Goal: Task Accomplishment & Management: Complete application form

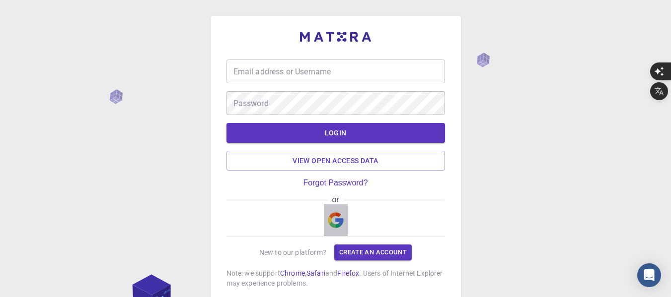
click at [339, 216] on img "button" at bounding box center [336, 221] width 16 height 16
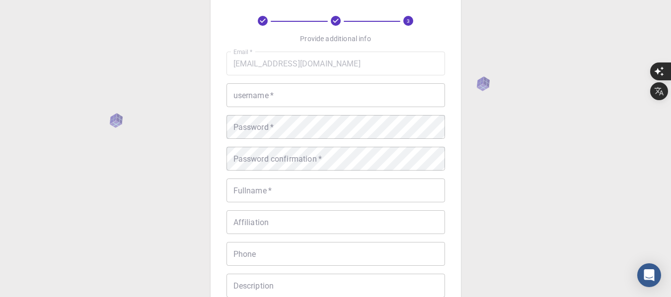
scroll to position [50, 0]
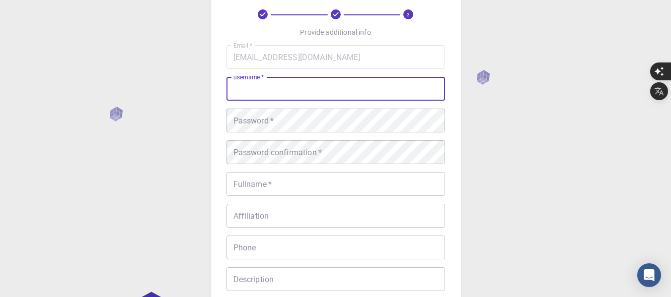
click at [303, 94] on input "username   *" at bounding box center [335, 89] width 218 height 24
type input "Midc"
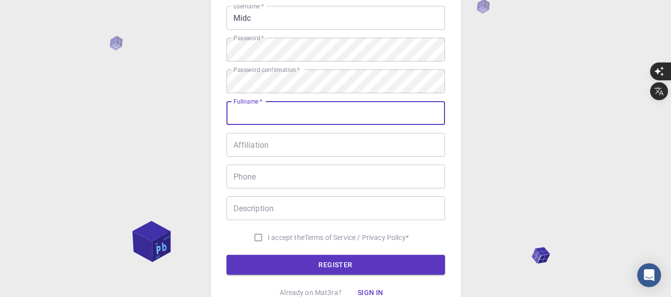
scroll to position [122, 0]
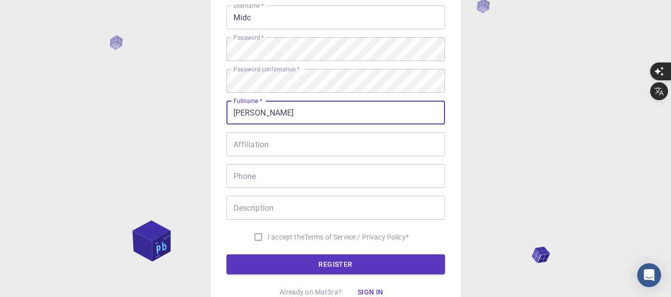
type input "[PERSON_NAME] [PERSON_NAME]"
type input "013212647892"
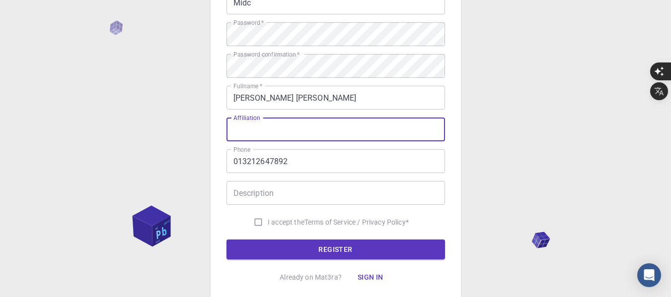
click at [296, 127] on input "Affiliation" at bounding box center [335, 130] width 218 height 24
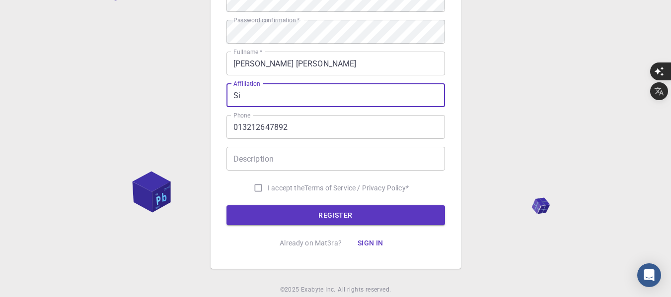
scroll to position [174, 0]
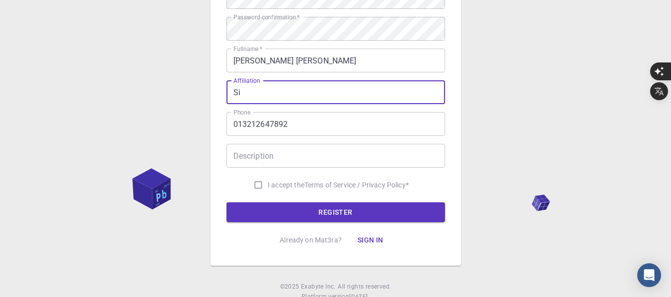
type input "Si"
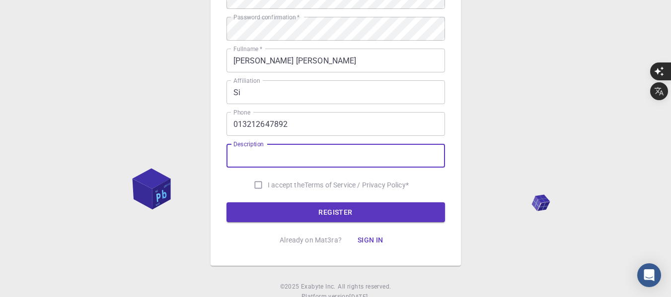
click at [313, 156] on input "Description" at bounding box center [335, 156] width 218 height 24
type input "Math teaher"
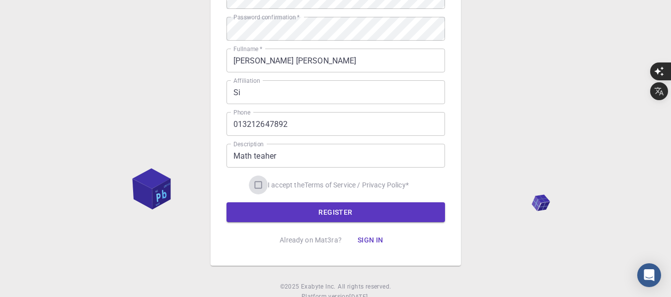
click at [255, 186] on input "I accept the Terms of Service / Privacy Policy *" at bounding box center [258, 185] width 19 height 19
checkbox input "true"
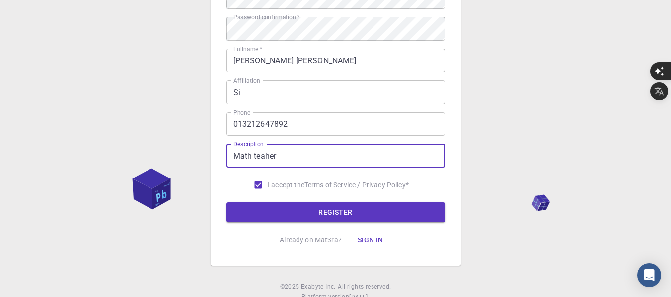
click at [266, 156] on input "Math teaher" at bounding box center [335, 156] width 218 height 24
type input "Math teacher"
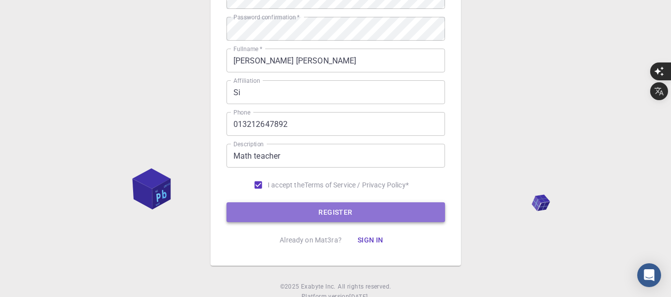
click at [351, 211] on button "REGISTER" at bounding box center [335, 213] width 218 height 20
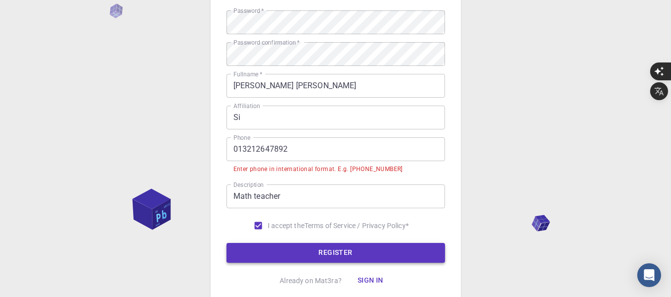
scroll to position [199, 0]
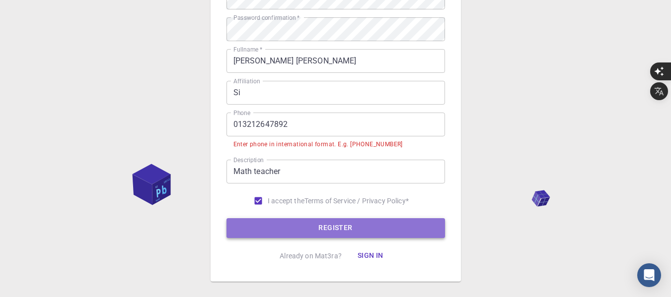
click at [334, 226] on button "REGISTER" at bounding box center [335, 228] width 218 height 20
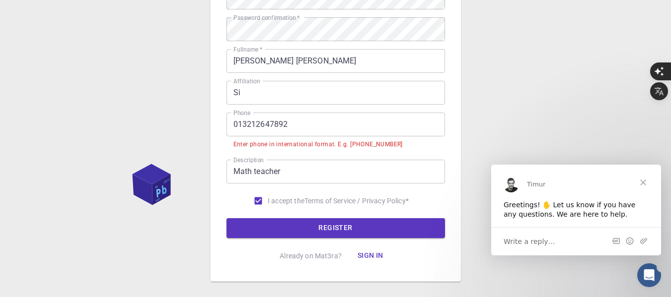
scroll to position [0, 0]
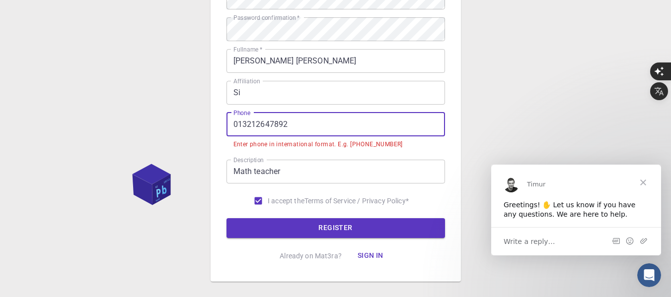
click at [241, 125] on input "013212647892" at bounding box center [335, 125] width 218 height 24
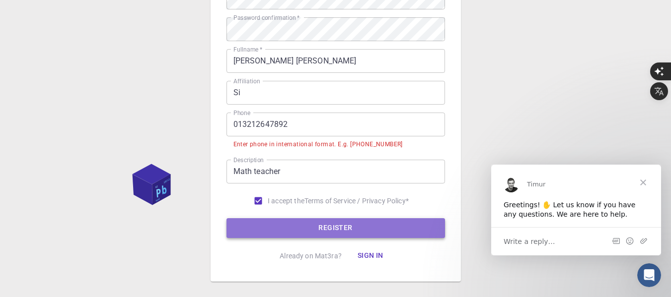
click at [330, 226] on button "REGISTER" at bounding box center [335, 228] width 218 height 20
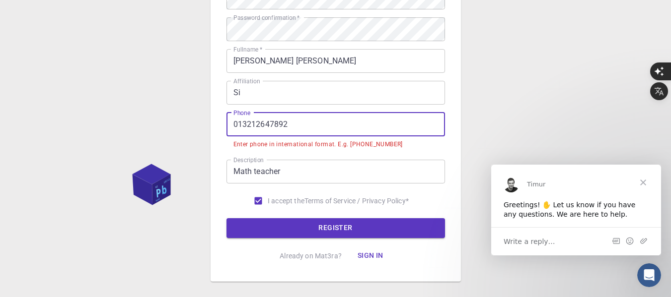
click at [233, 127] on input "013212647892" at bounding box center [335, 125] width 218 height 24
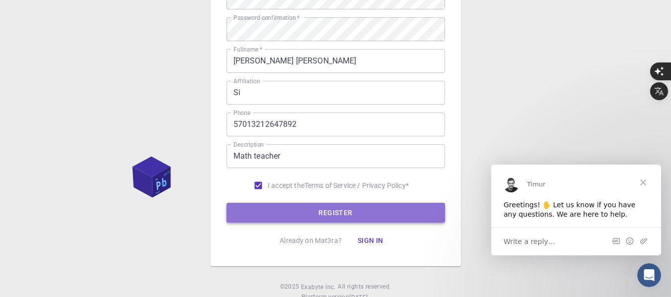
click at [341, 213] on button "REGISTER" at bounding box center [335, 213] width 218 height 20
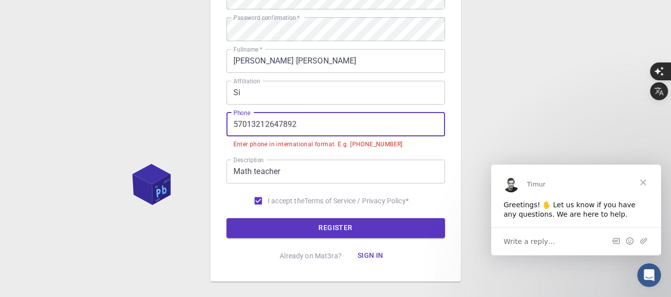
click at [246, 125] on input "57013212647892" at bounding box center [335, 125] width 218 height 24
click at [250, 125] on input "57013212647892" at bounding box center [335, 125] width 218 height 24
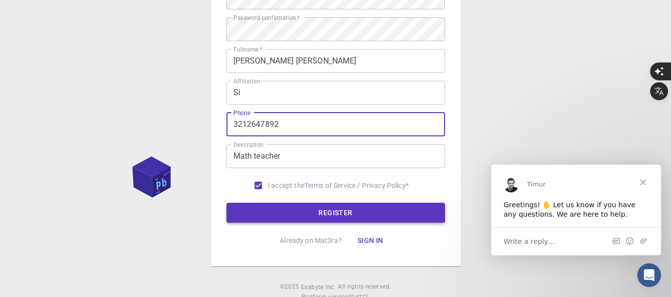
click at [322, 215] on button "REGISTER" at bounding box center [335, 213] width 218 height 20
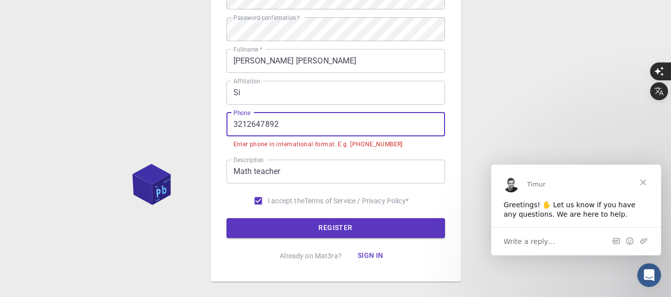
click at [234, 124] on input "3212647892" at bounding box center [335, 125] width 218 height 24
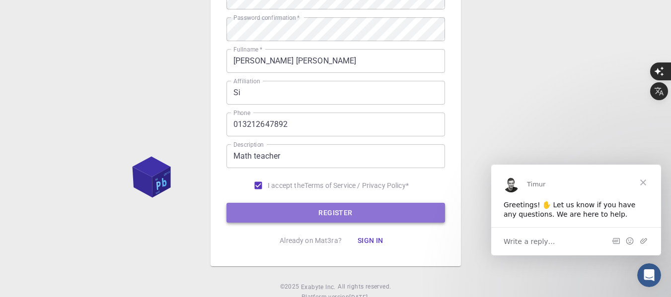
click at [348, 211] on button "REGISTER" at bounding box center [335, 213] width 218 height 20
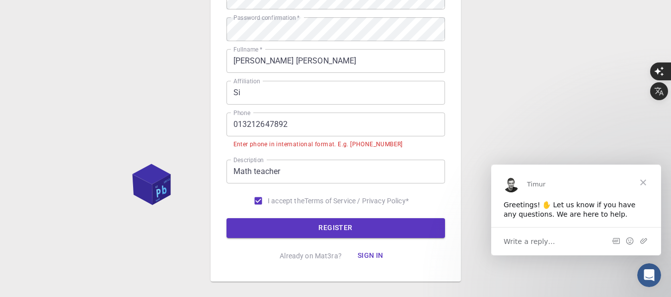
click at [232, 123] on input "013212647892" at bounding box center [335, 125] width 218 height 24
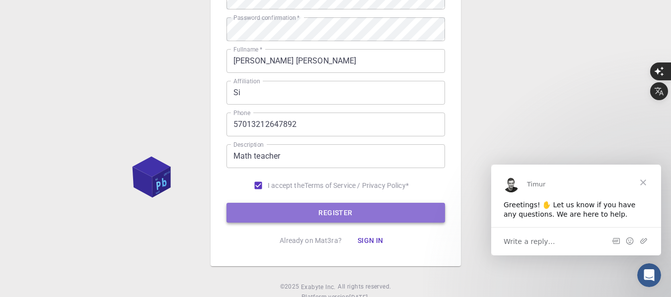
click at [330, 215] on button "REGISTER" at bounding box center [335, 213] width 218 height 20
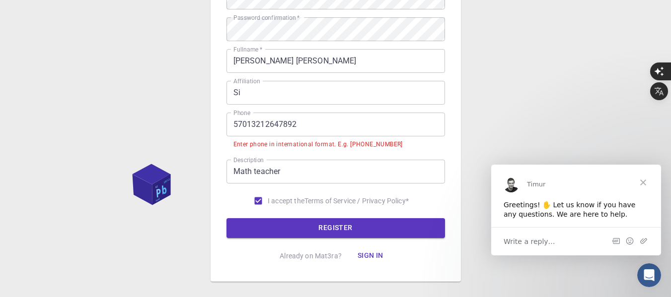
click at [246, 124] on input "57013212647892" at bounding box center [335, 125] width 218 height 24
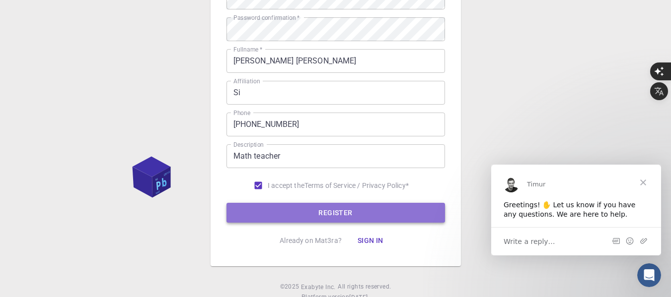
click at [333, 214] on button "REGISTER" at bounding box center [335, 213] width 218 height 20
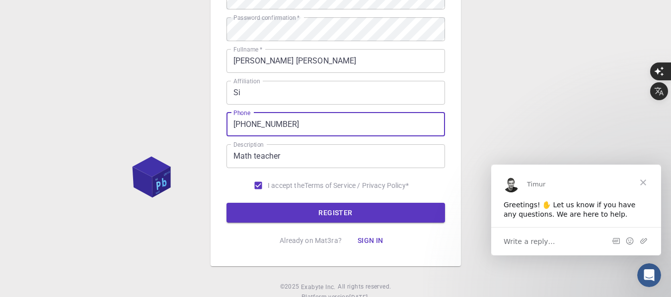
click at [238, 124] on input "[PHONE_NUMBER]" at bounding box center [335, 125] width 218 height 24
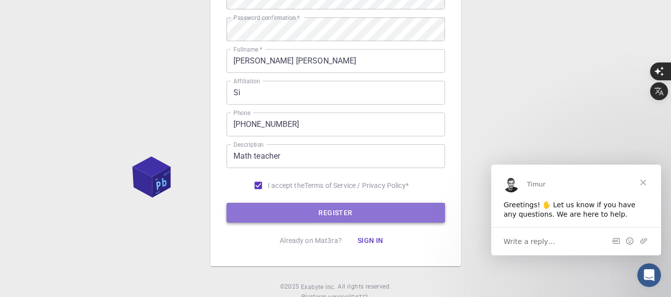
click at [347, 215] on button "REGISTER" at bounding box center [335, 213] width 218 height 20
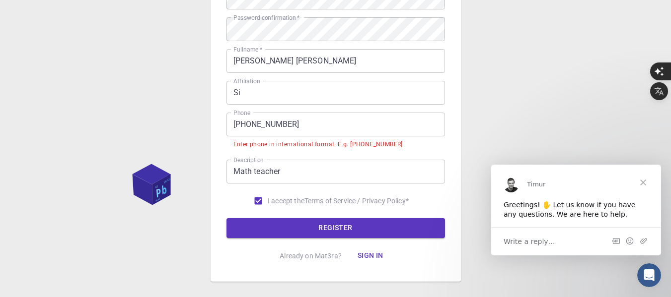
click at [366, 144] on div "Enter phone in international format. E.g. [PHONE_NUMBER]" at bounding box center [317, 145] width 169 height 10
click at [363, 144] on div "Enter phone in international format. E.g. [PHONE_NUMBER]" at bounding box center [317, 145] width 169 height 10
drag, startPoint x: 390, startPoint y: 145, endPoint x: 347, endPoint y: 143, distance: 43.8
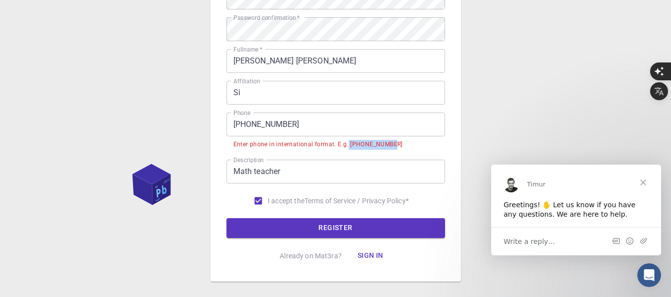
click at [347, 143] on div "Enter phone in international format. E.g. [PHONE_NUMBER]" at bounding box center [317, 145] width 169 height 10
copy div "[PHONE_NUMBER]"
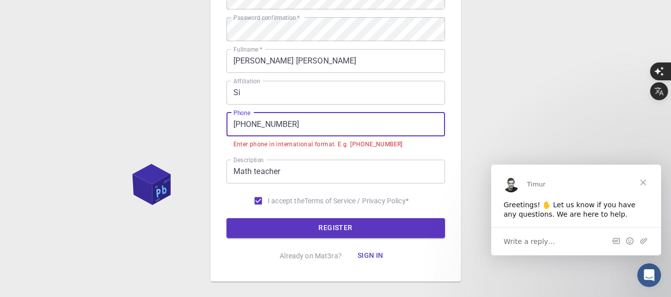
drag, startPoint x: 294, startPoint y: 126, endPoint x: 227, endPoint y: 122, distance: 67.2
click at [227, 122] on input "[PHONE_NUMBER]" at bounding box center [335, 125] width 218 height 24
paste input "[PHONE_NUMBER]"
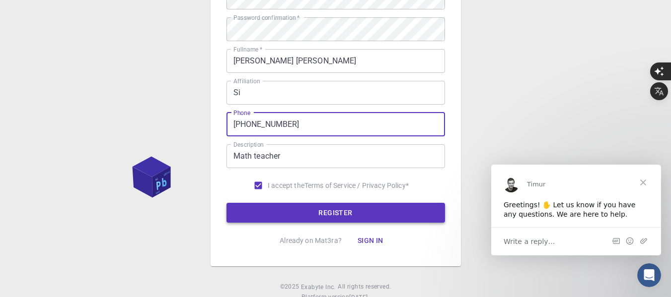
type input "[PHONE_NUMBER]"
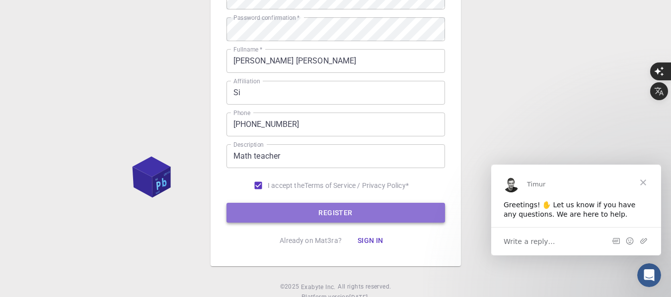
click at [335, 211] on button "REGISTER" at bounding box center [335, 213] width 218 height 20
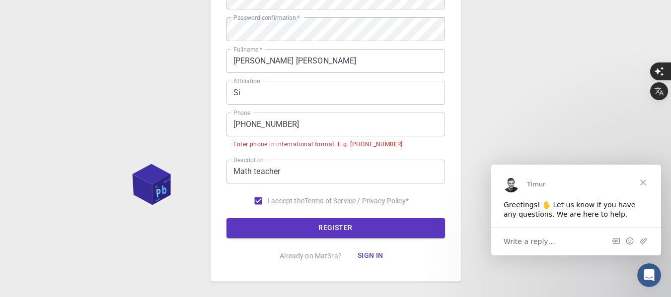
click at [546, 238] on span "Write a reply…" at bounding box center [529, 241] width 52 height 13
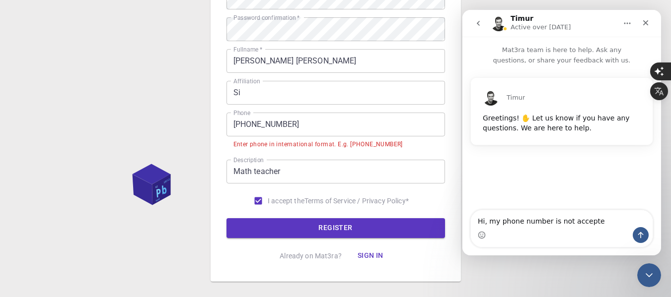
type textarea "Hi, my phone number is not accepted"
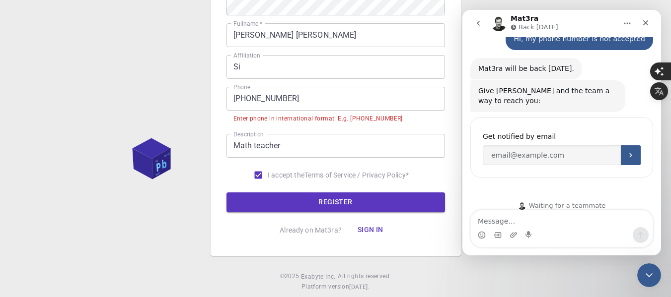
scroll to position [228, 0]
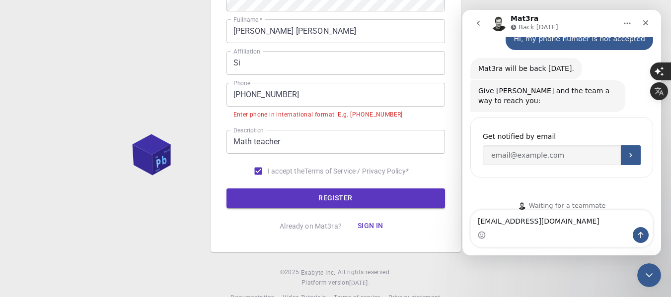
type textarea "[EMAIL_ADDRESS][DOMAIN_NAME]"
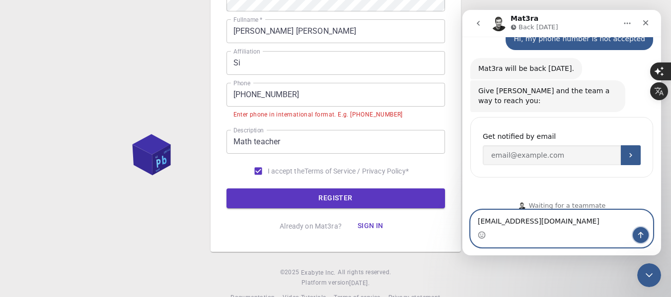
click at [647, 231] on button "Send a message…" at bounding box center [641, 235] width 16 height 16
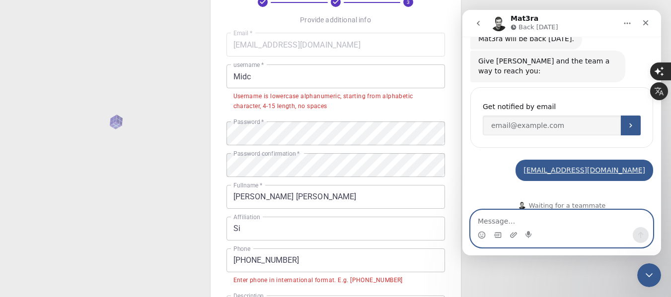
scroll to position [63, 0]
click at [525, 220] on textarea "Message…" at bounding box center [562, 219] width 182 height 17
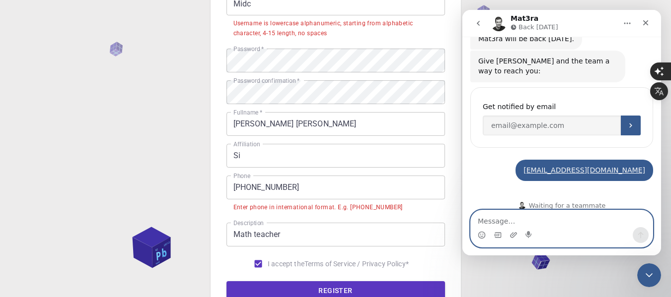
scroll to position [138, 0]
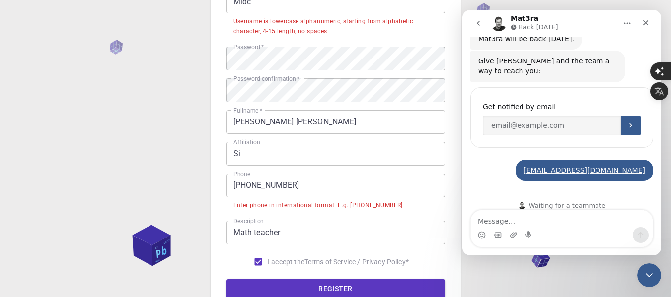
click at [240, 186] on input "[PHONE_NUMBER]" at bounding box center [335, 186] width 218 height 24
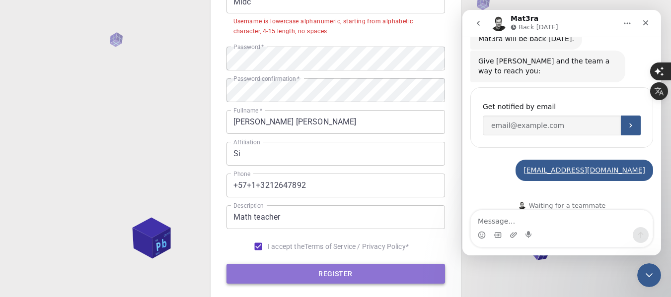
click at [322, 269] on button "REGISTER" at bounding box center [335, 274] width 218 height 20
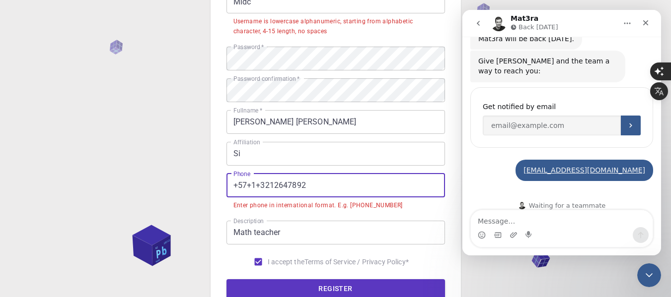
click at [248, 184] on input "+57+1+3212647892" at bounding box center [335, 186] width 218 height 24
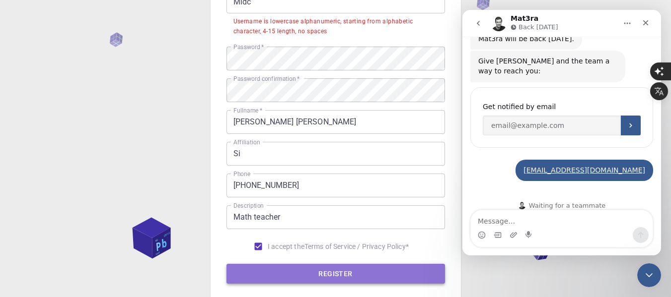
click at [326, 276] on button "REGISTER" at bounding box center [335, 274] width 218 height 20
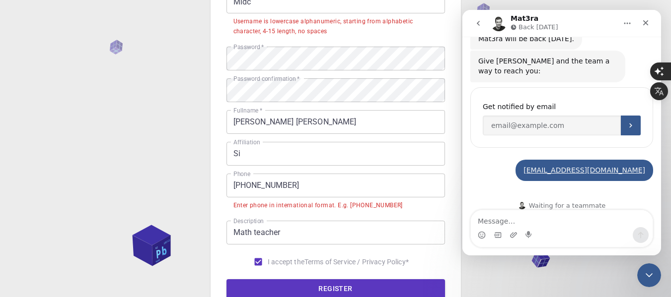
click at [240, 186] on input "[PHONE_NUMBER]" at bounding box center [335, 186] width 218 height 24
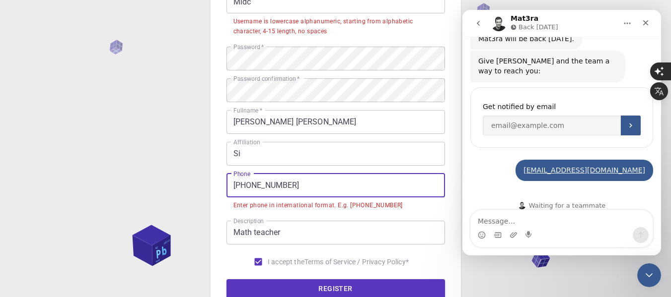
click at [240, 186] on input "[PHONE_NUMBER]" at bounding box center [335, 186] width 218 height 24
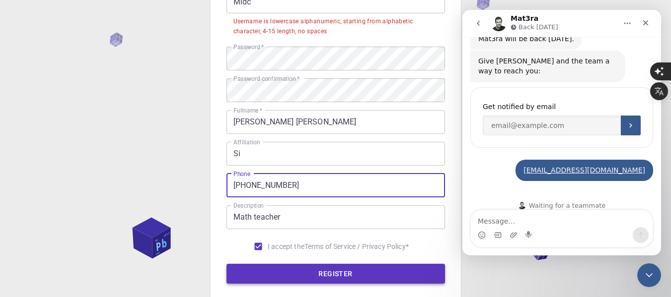
type input "[PHONE_NUMBER]"
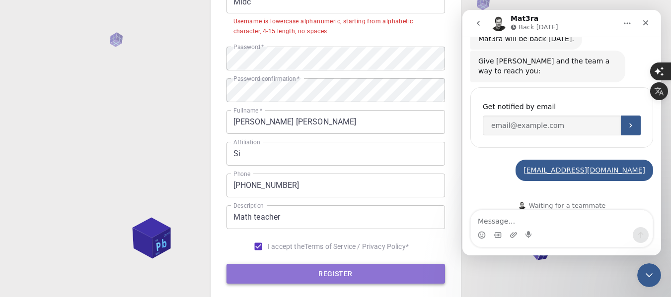
click at [347, 271] on button "REGISTER" at bounding box center [335, 274] width 218 height 20
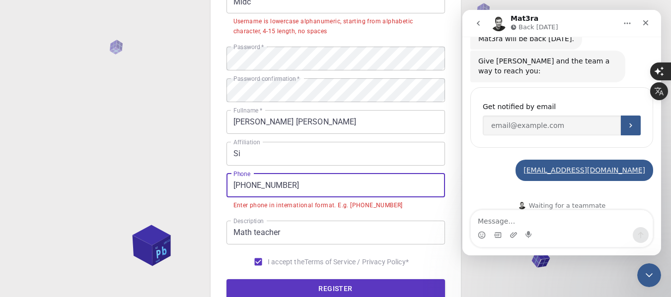
drag, startPoint x: 302, startPoint y: 187, endPoint x: 225, endPoint y: 185, distance: 77.0
click at [225, 185] on div "3 Provide additional info Email   * [EMAIL_ADDRESS][DOMAIN_NAME] Email   * user…" at bounding box center [336, 110] width 250 height 465
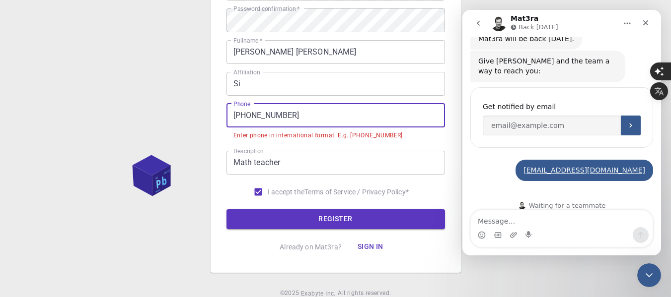
scroll to position [57, 0]
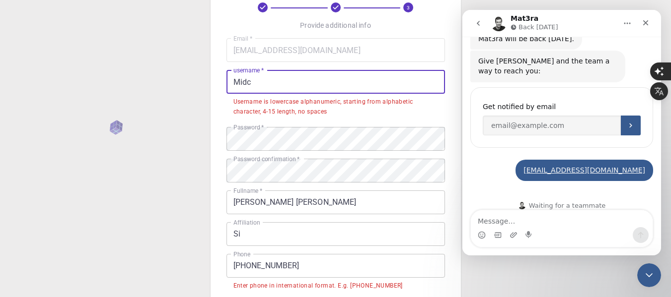
click at [238, 82] on input "Midc" at bounding box center [335, 82] width 218 height 24
click at [255, 79] on input "Midc" at bounding box center [335, 82] width 218 height 24
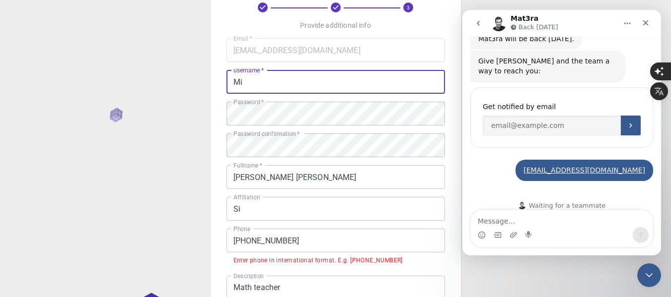
type input "M"
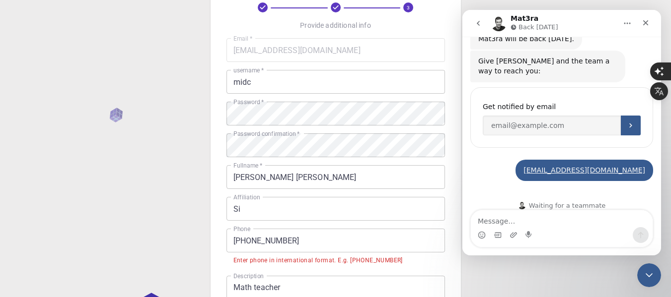
click at [446, 127] on div "3 Provide additional info Email   * [EMAIL_ADDRESS][DOMAIN_NAME] Email   * user…" at bounding box center [336, 178] width 250 height 439
drag, startPoint x: 446, startPoint y: 127, endPoint x: 165, endPoint y: 60, distance: 289.3
click at [165, 60] on div "3 Provide additional info Email   * [EMAIL_ADDRESS][DOMAIN_NAME] Email   * user…" at bounding box center [335, 204] width 671 height 522
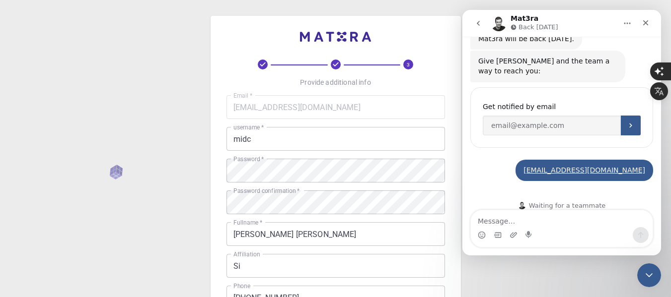
scroll to position [225, 0]
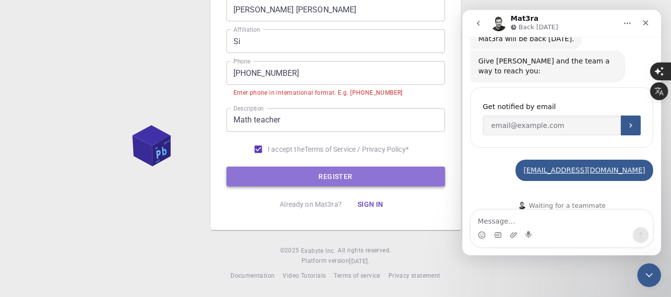
click at [341, 180] on button "REGISTER" at bounding box center [335, 177] width 218 height 20
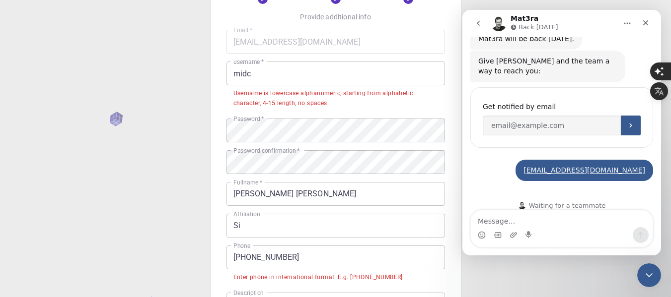
scroll to position [65, 0]
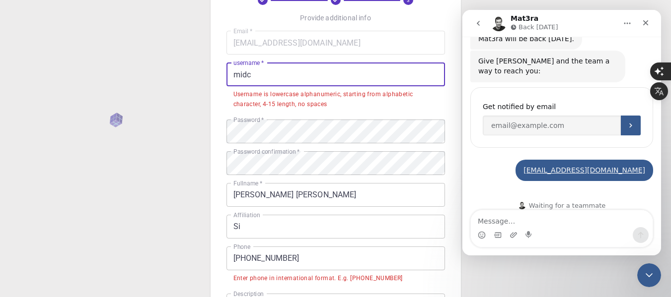
click at [262, 72] on input "midc" at bounding box center [335, 75] width 218 height 24
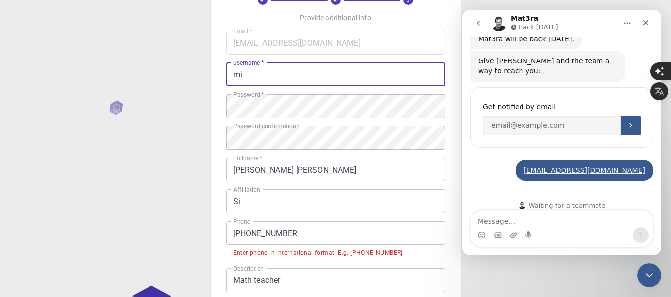
type input "m"
type input "M"
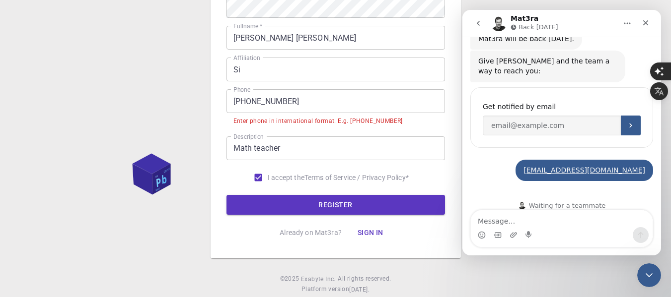
scroll to position [211, 0]
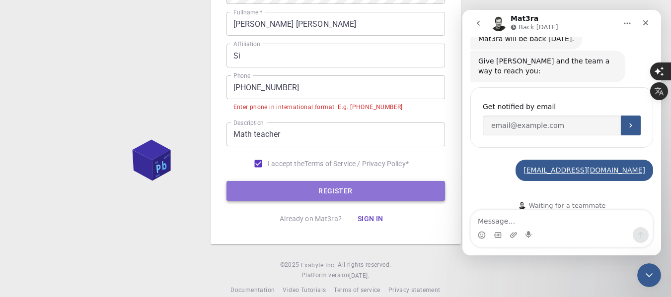
click at [344, 194] on button "REGISTER" at bounding box center [335, 191] width 218 height 20
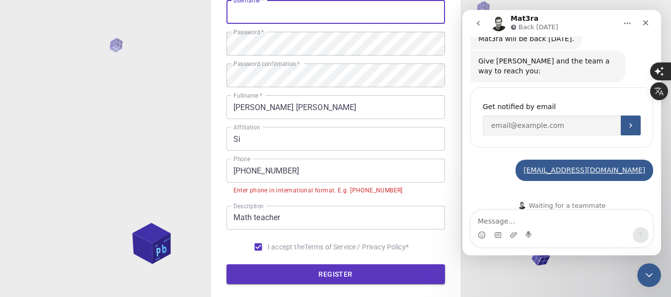
scroll to position [58, 0]
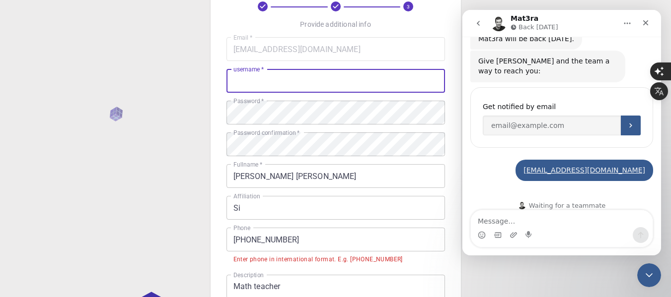
click at [277, 84] on input "username   *" at bounding box center [335, 81] width 218 height 24
type input "[PERSON_NAME]"
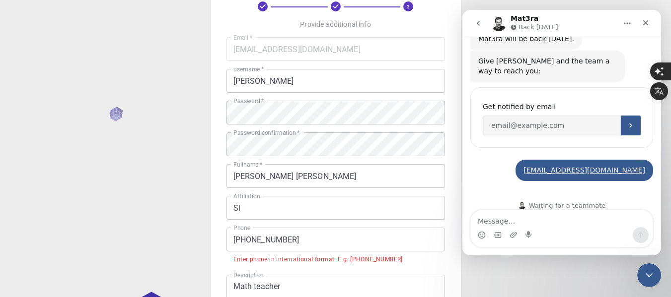
click at [179, 122] on div "3 Provide additional info Email   * [EMAIL_ADDRESS][DOMAIN_NAME] Email   * user…" at bounding box center [335, 203] width 671 height 522
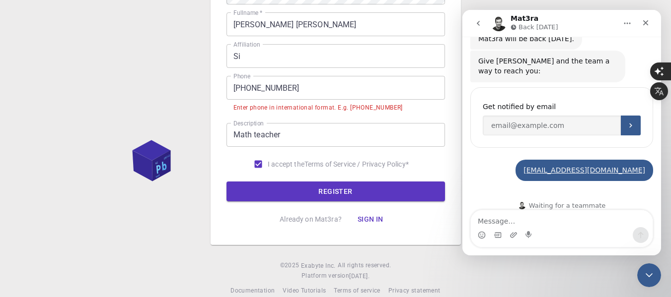
scroll to position [211, 0]
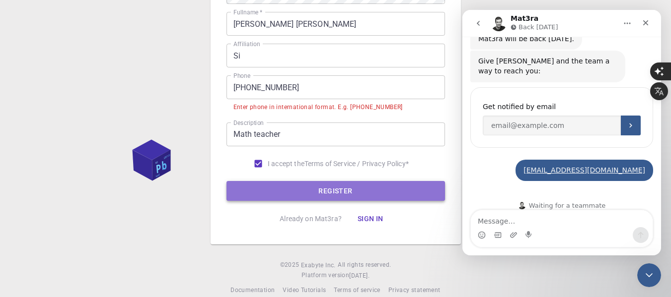
click at [349, 196] on button "REGISTER" at bounding box center [335, 191] width 218 height 20
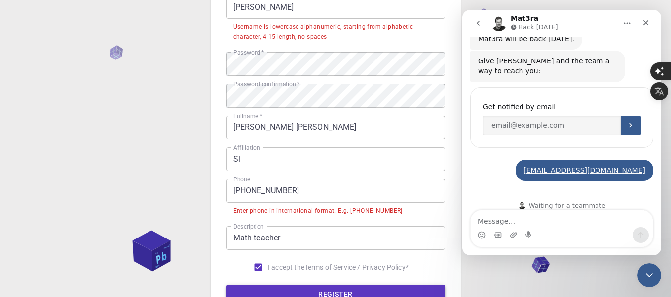
scroll to position [132, 0]
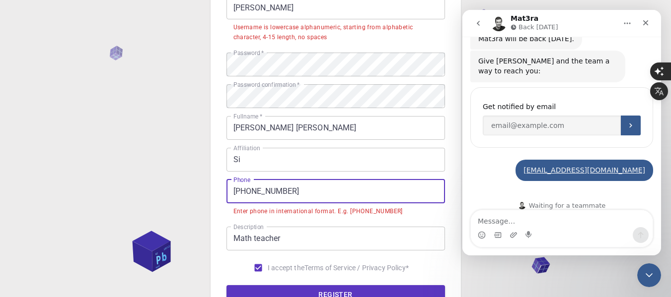
click at [254, 192] on input "[PHONE_NUMBER]" at bounding box center [335, 192] width 218 height 24
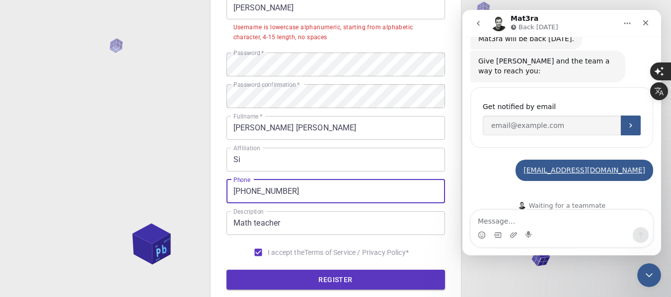
scroll to position [71, 0]
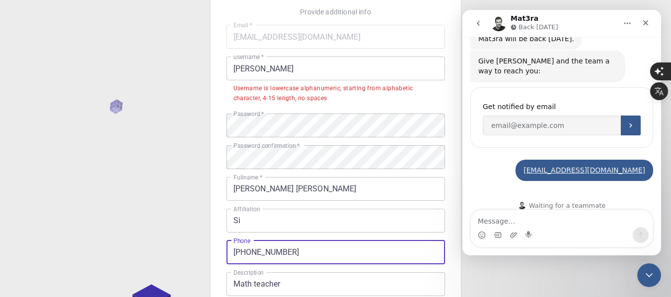
type input "[PHONE_NUMBER]"
click at [239, 71] on input "[PERSON_NAME]" at bounding box center [335, 69] width 218 height 24
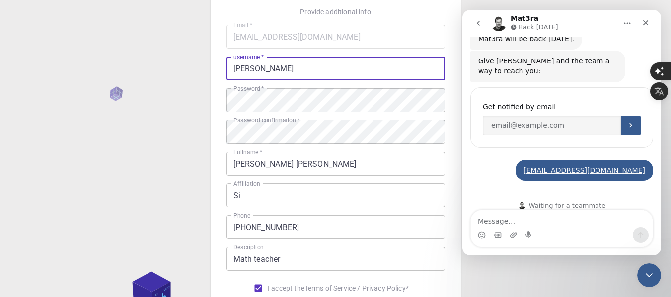
scroll to position [210, 0]
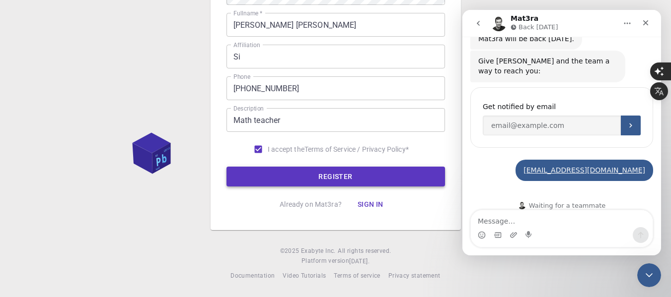
type input "[PERSON_NAME]"
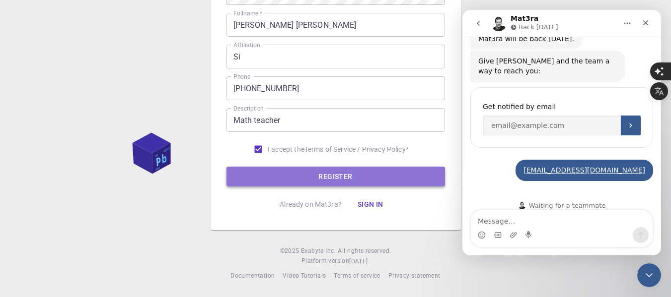
click at [331, 175] on button "REGISTER" at bounding box center [335, 177] width 218 height 20
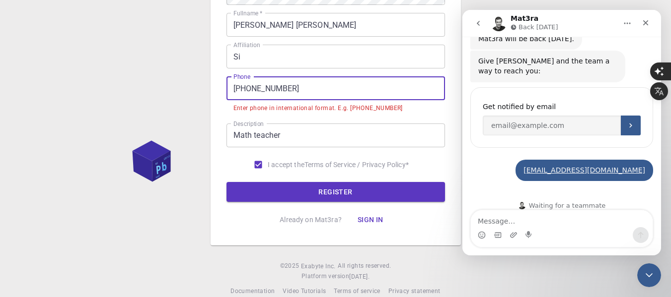
click at [248, 90] on input "[PHONE_NUMBER]" at bounding box center [335, 88] width 218 height 24
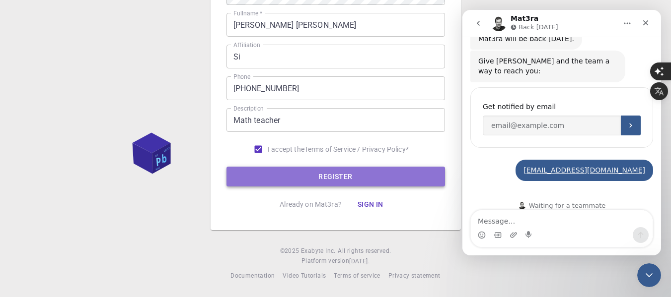
click at [344, 173] on button "REGISTER" at bounding box center [335, 177] width 218 height 20
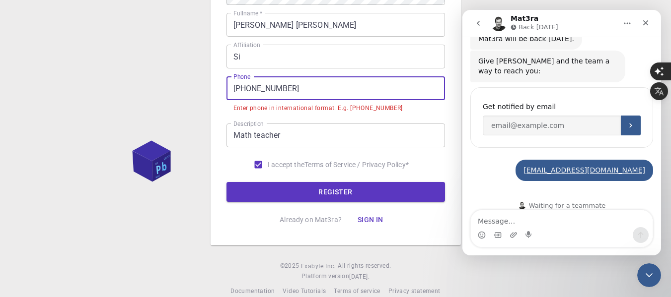
click at [239, 90] on input "[PHONE_NUMBER]" at bounding box center [335, 88] width 218 height 24
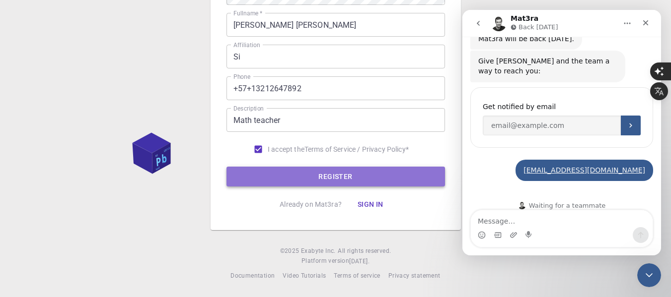
click at [336, 176] on button "REGISTER" at bounding box center [335, 177] width 218 height 20
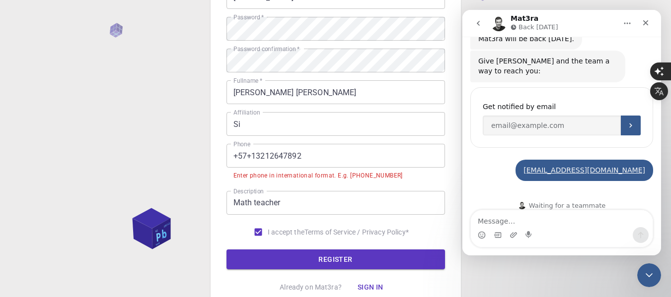
scroll to position [143, 0]
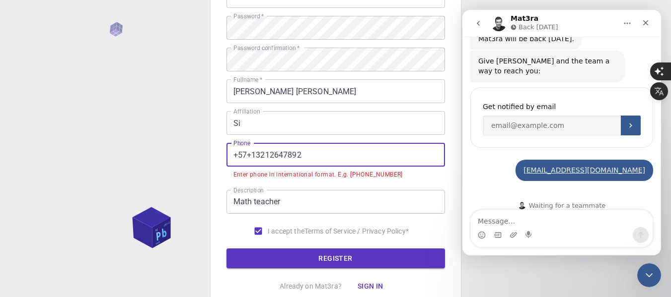
click at [255, 157] on input "+57+13212647892" at bounding box center [335, 155] width 218 height 24
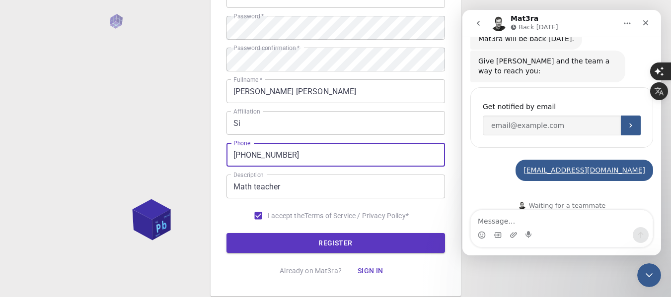
click at [317, 147] on input "[PHONE_NUMBER]" at bounding box center [335, 155] width 218 height 24
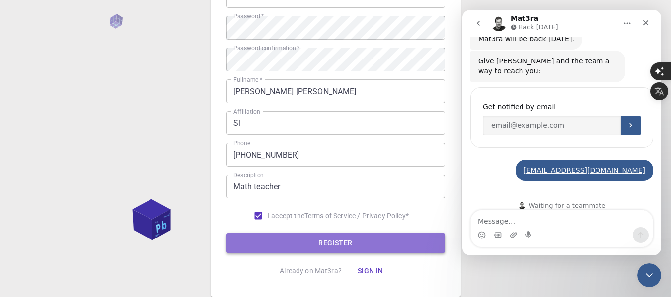
click at [318, 238] on button "REGISTER" at bounding box center [335, 243] width 218 height 20
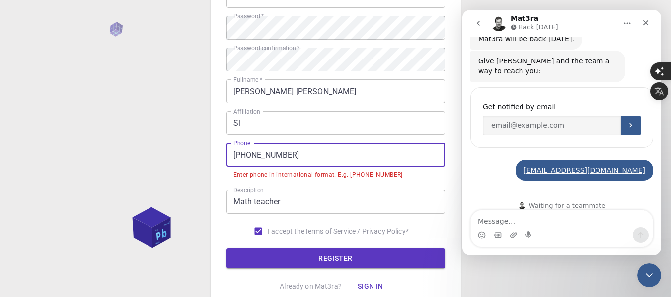
click at [249, 157] on input "[PHONE_NUMBER]" at bounding box center [335, 155] width 218 height 24
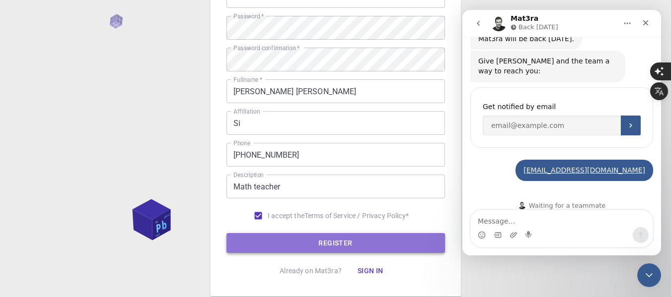
click at [321, 241] on button "REGISTER" at bounding box center [335, 243] width 218 height 20
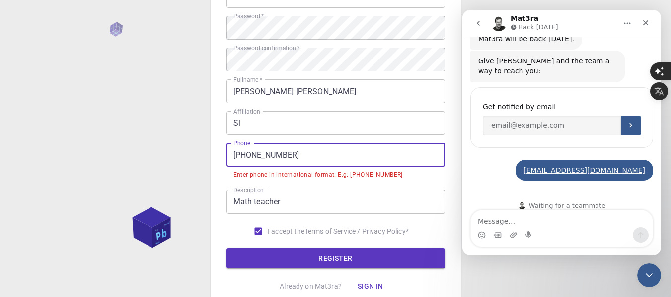
click at [243, 155] on input "[PHONE_NUMBER]" at bounding box center [335, 155] width 218 height 24
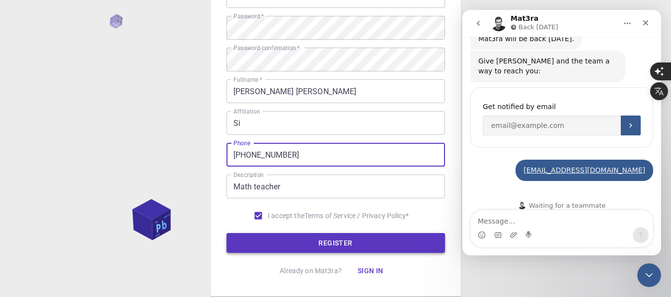
type input "[PHONE_NUMBER]"
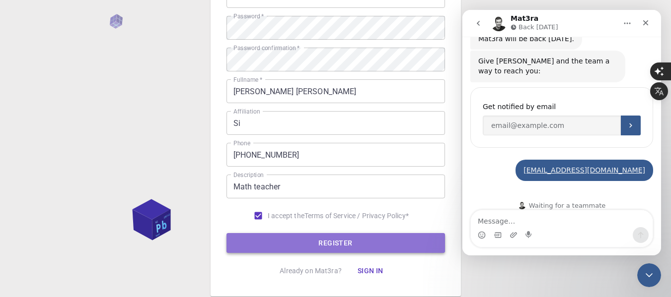
click at [345, 249] on button "REGISTER" at bounding box center [335, 243] width 218 height 20
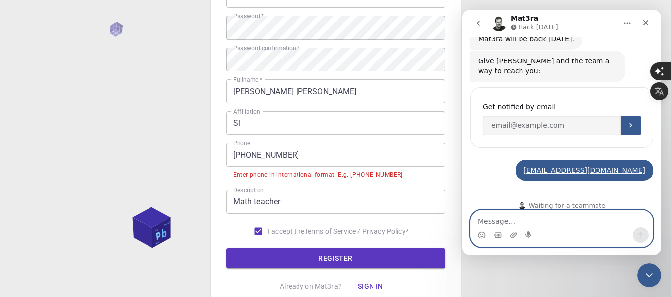
click at [534, 212] on textarea "Message…" at bounding box center [562, 219] width 182 height 17
type textarea "?? Nobody helps"
click at [647, 233] on button "Send a message…" at bounding box center [641, 235] width 16 height 16
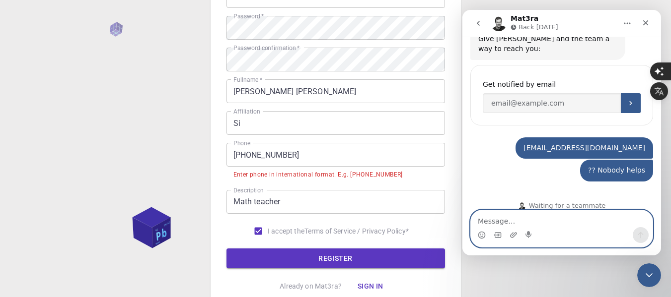
scroll to position [0, 0]
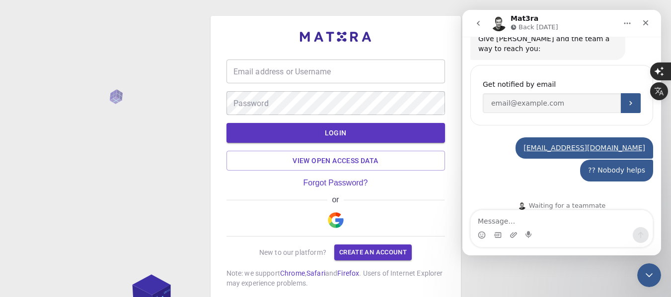
type input "[PERSON_NAME]"
